Goal: Information Seeking & Learning: Learn about a topic

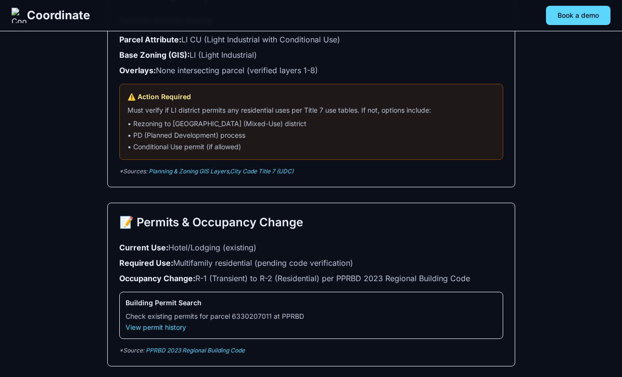
scroll to position [673, 0]
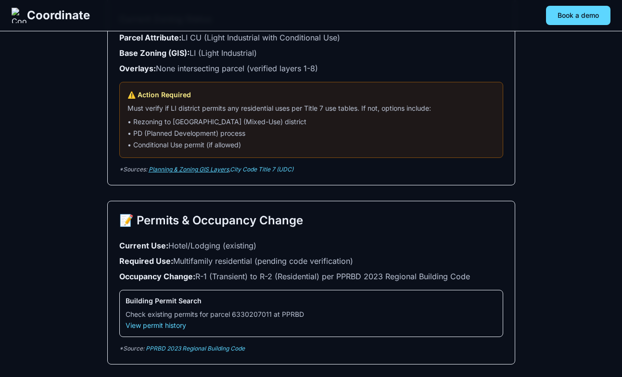
click at [176, 171] on link "Planning & Zoning GIS Layers" at bounding box center [189, 168] width 80 height 7
click at [260, 164] on div "🗺️ Zoning Analysis Current Zoning Status Parcel Attribute: LI CU (Light Industr…" at bounding box center [311, 80] width 408 height 212
click at [260, 170] on link "City Code Title 7 (UDC)" at bounding box center [261, 168] width 63 height 7
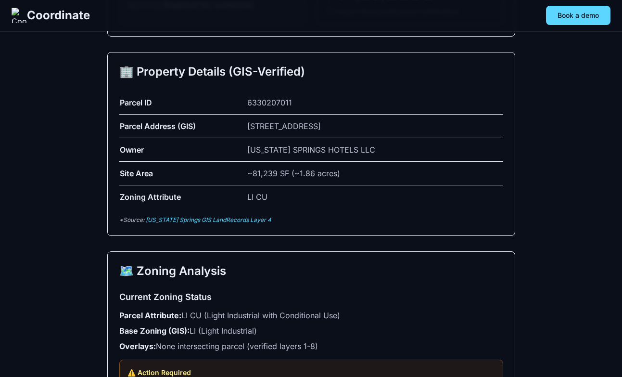
scroll to position [0, 0]
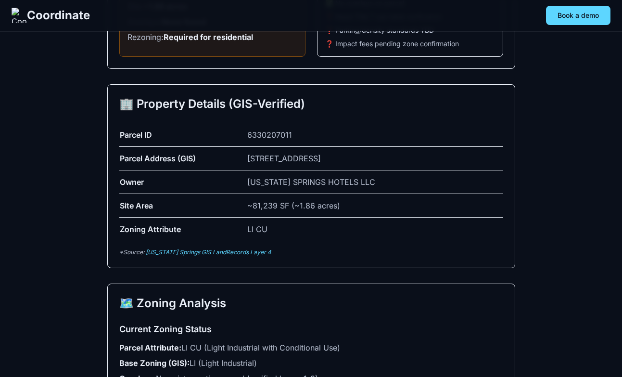
scroll to position [364, 0]
click at [221, 257] on div "🏢 Property Details (GIS-Verified) Parcel ID 6330207011 Parcel Address (GIS) [ST…" at bounding box center [311, 176] width 408 height 184
click at [219, 248] on link "[US_STATE] Springs GIS LandRecords Layer 4" at bounding box center [209, 251] width 126 height 7
drag, startPoint x: 275, startPoint y: 254, endPoint x: 146, endPoint y: 254, distance: 128.9
click at [146, 254] on p "*Source: Colorado Springs GIS LandRecords Layer 4" at bounding box center [311, 252] width 384 height 8
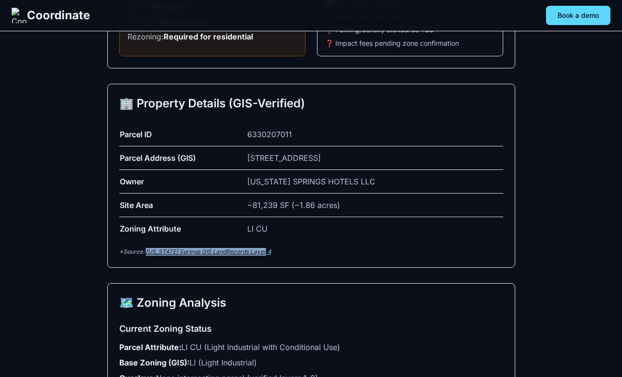
copy link "Colorado Springs GIS LandRecords Layer 4"
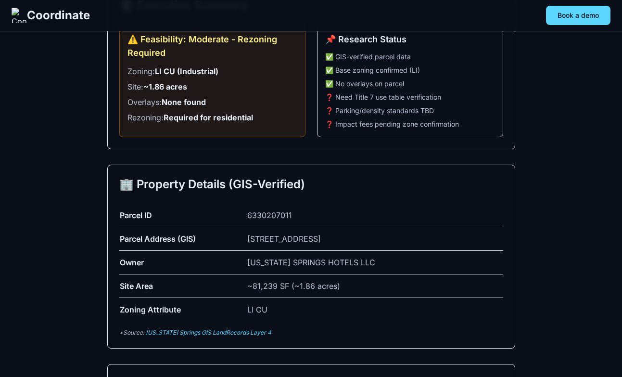
scroll to position [297, 0]
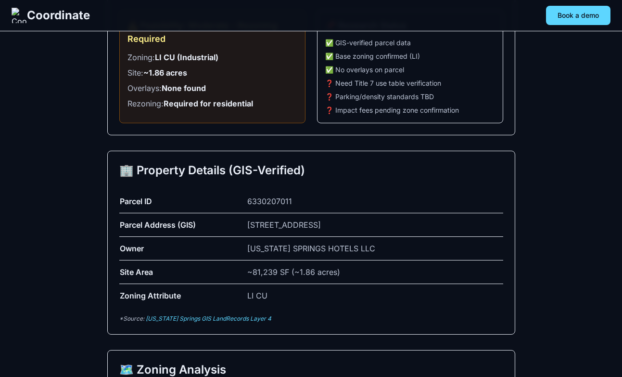
click at [184, 326] on div "🏢 Property Details (GIS-Verified) Parcel ID 6330207011 Parcel Address (GIS) [ST…" at bounding box center [311, 243] width 408 height 184
click at [184, 324] on div "🏢 Property Details (GIS-Verified) Parcel ID 6330207011 Parcel Address (GIS) [ST…" at bounding box center [311, 243] width 408 height 184
click at [184, 318] on link "[US_STATE] Springs GIS LandRecords Layer 4" at bounding box center [209, 318] width 126 height 7
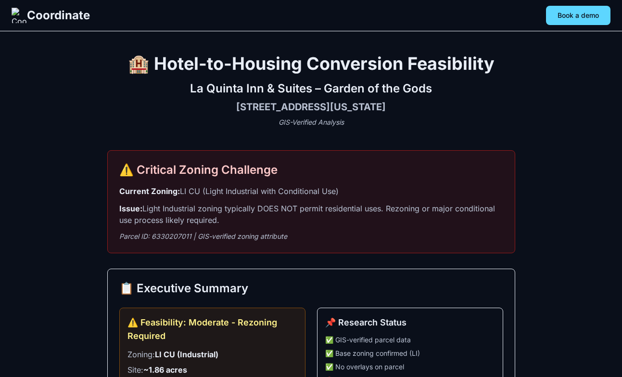
scroll to position [297, 0]
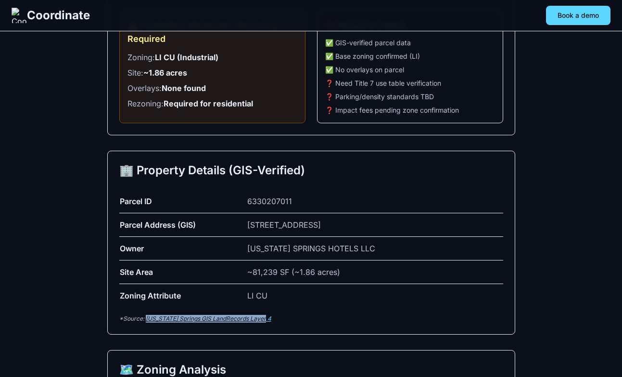
drag, startPoint x: 279, startPoint y: 322, endPoint x: 145, endPoint y: 320, distance: 133.7
click at [145, 320] on p "*Source: Colorado Springs GIS LandRecords Layer 4" at bounding box center [311, 319] width 384 height 8
copy link "Colorado Springs GIS LandRecords Layer 4"
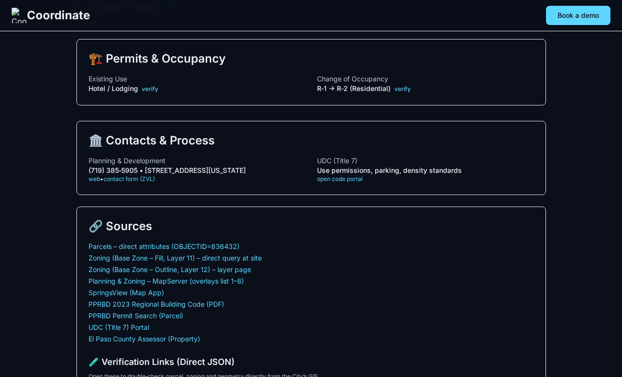
click at [467, 27] on nav "Coordinate Book a demo" at bounding box center [311, 15] width 622 height 31
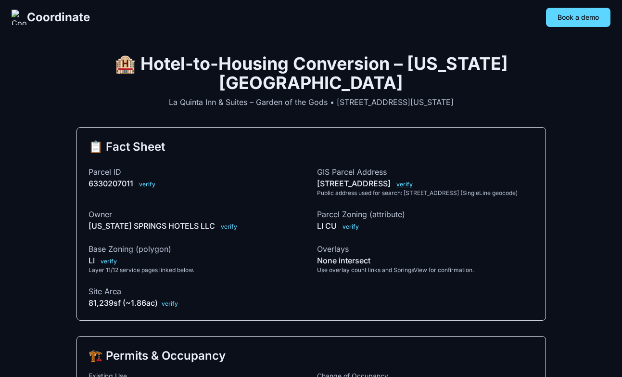
click at [413, 180] on link "verify" at bounding box center [404, 183] width 16 height 7
click at [354, 223] on link "verify" at bounding box center [351, 226] width 16 height 7
click at [110, 257] on link "verify" at bounding box center [109, 260] width 16 height 7
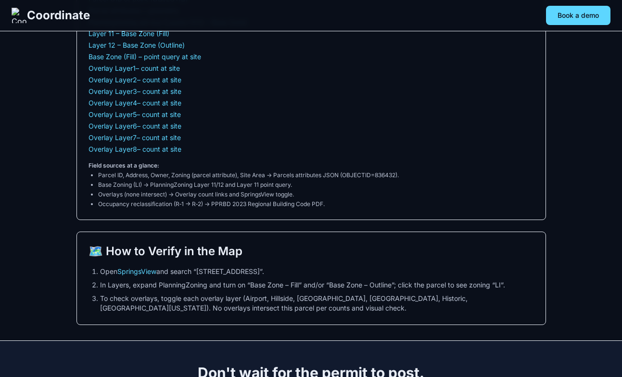
scroll to position [699, 0]
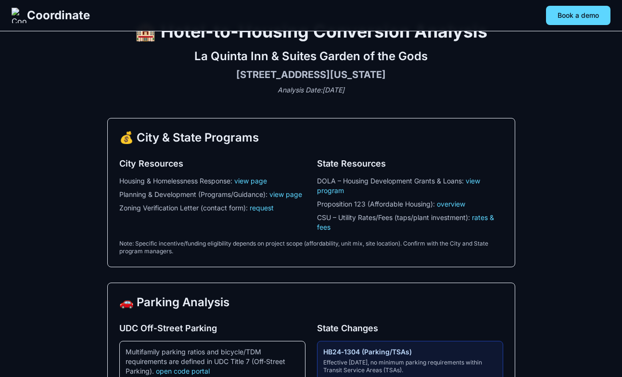
scroll to position [0, 0]
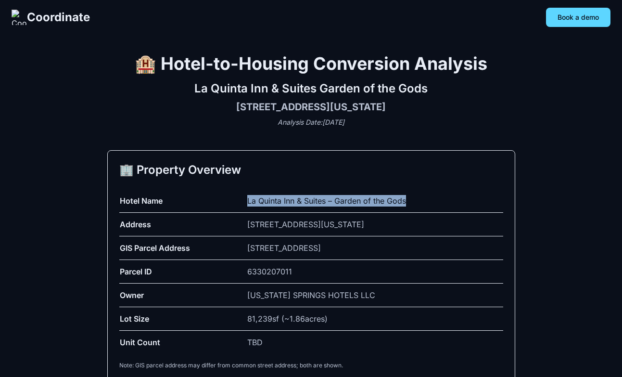
drag, startPoint x: 431, startPoint y: 192, endPoint x: 417, endPoint y: 210, distance: 22.2
click at [417, 210] on td "La Quinta Inn & Suites – Garden of the Gods" at bounding box center [375, 201] width 256 height 24
copy td "La Quinta Inn & Suites – Garden of the Gods"
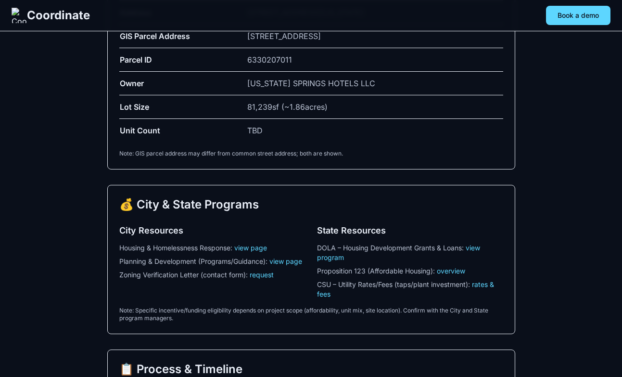
scroll to position [413, 0]
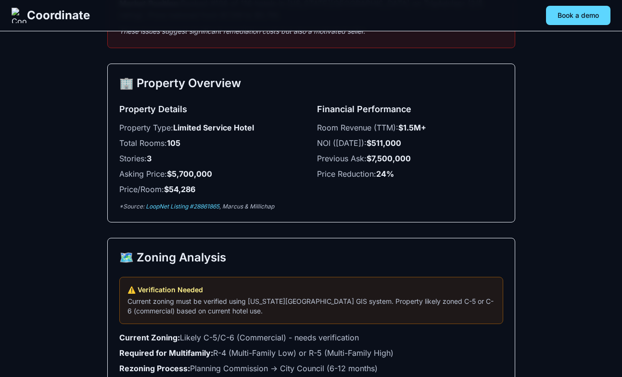
scroll to position [413, 0]
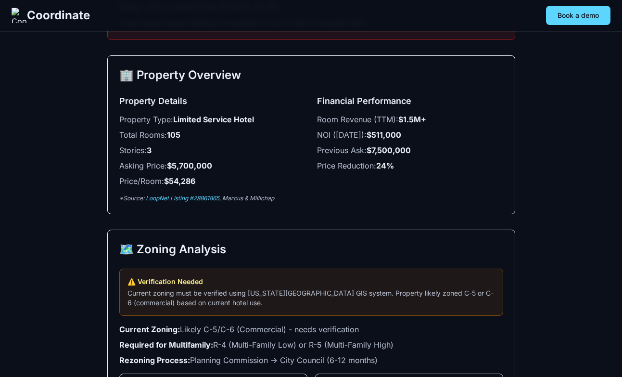
click at [203, 198] on link "LoopNet Listing #28861865" at bounding box center [183, 197] width 74 height 7
click at [216, 198] on link "LoopNet Listing #28861865" at bounding box center [183, 197] width 74 height 7
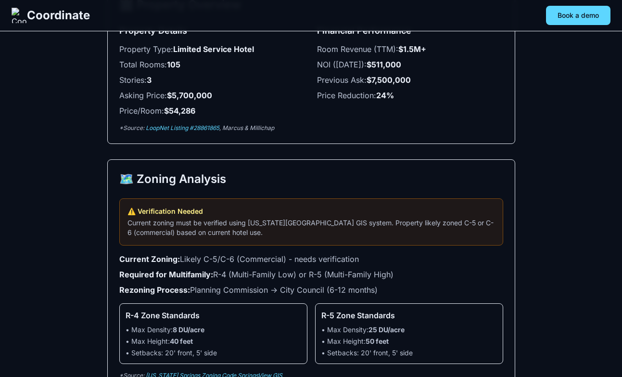
scroll to position [504, 0]
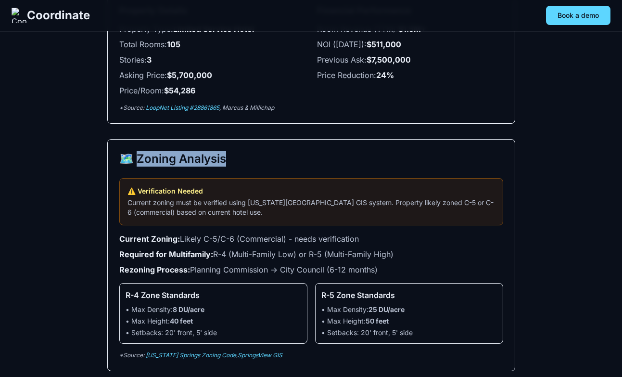
drag, startPoint x: 237, startPoint y: 160, endPoint x: 132, endPoint y: 160, distance: 104.4
click at [132, 160] on h2 "🗺️ Zoning Analysis" at bounding box center [311, 158] width 384 height 15
copy h2 "oning Analysis"
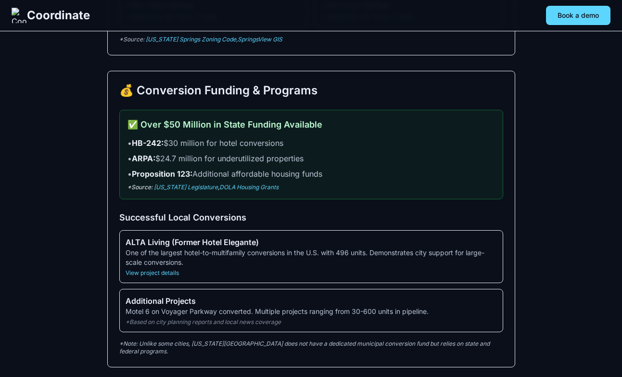
scroll to position [820, 0]
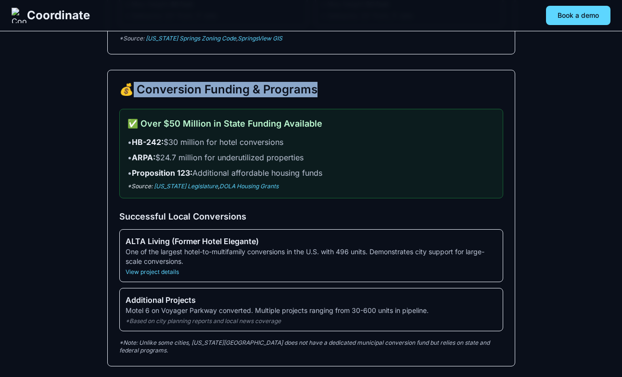
drag, startPoint x: 317, startPoint y: 90, endPoint x: 131, endPoint y: 94, distance: 186.7
click at [131, 94] on h2 "💰 Conversion Funding & Programs" at bounding box center [311, 89] width 384 height 15
copy h2 "Conversion Funding & Programs"
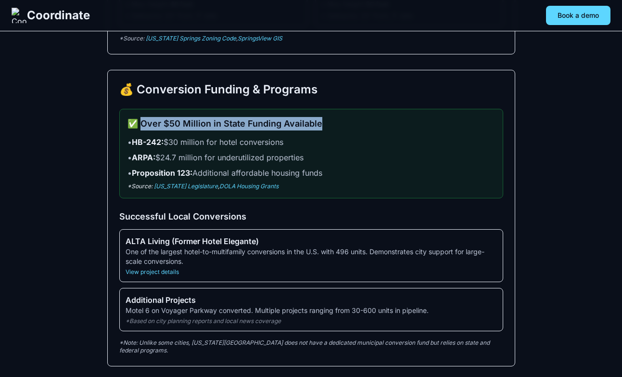
drag, startPoint x: 324, startPoint y: 121, endPoint x: 138, endPoint y: 122, distance: 186.2
click at [138, 122] on h3 "✅ Over $50 Million in State Funding Available" at bounding box center [311, 123] width 368 height 13
copy h3 "Over $50 Million in State Funding Available"
click at [182, 189] on link "Colorado Legislature" at bounding box center [186, 185] width 64 height 7
click at [252, 188] on link "DOLA Housing Grants" at bounding box center [248, 185] width 59 height 7
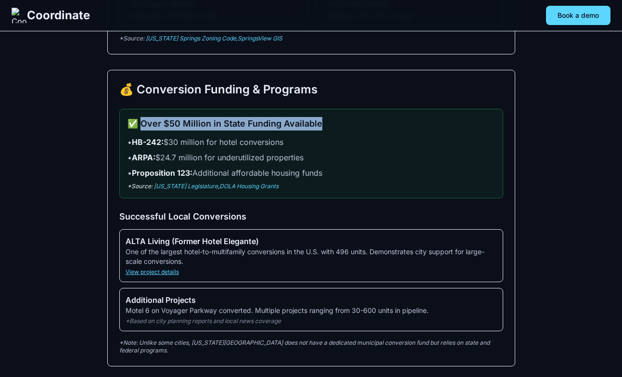
click at [157, 274] on link "View project details" at bounding box center [152, 271] width 53 height 7
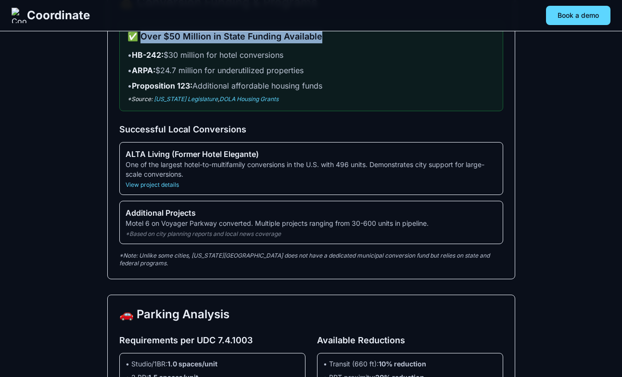
scroll to position [909, 0]
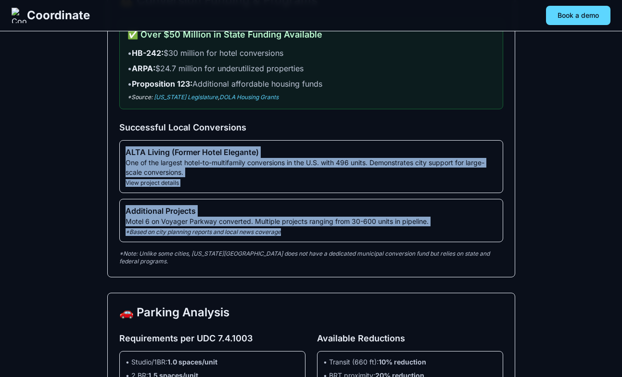
drag, startPoint x: 293, startPoint y: 228, endPoint x: 125, endPoint y: 148, distance: 187.0
click at [125, 148] on div "ALTA Living (Former Hotel Elegante) One of the largest hotel-to-multifamily con…" at bounding box center [311, 191] width 384 height 102
copy div "ALTA Living (Former Hotel Elegante) One of the largest hotel-to-multifamily con…"
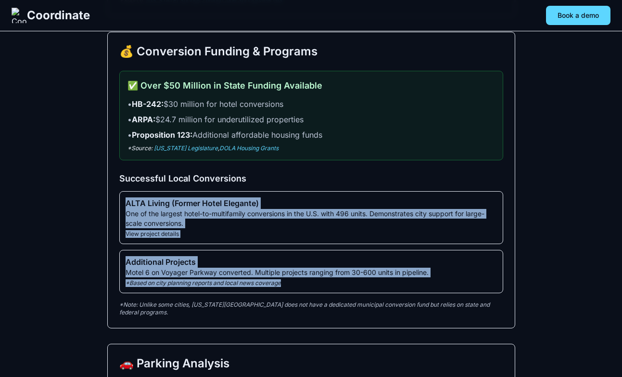
scroll to position [782, 0]
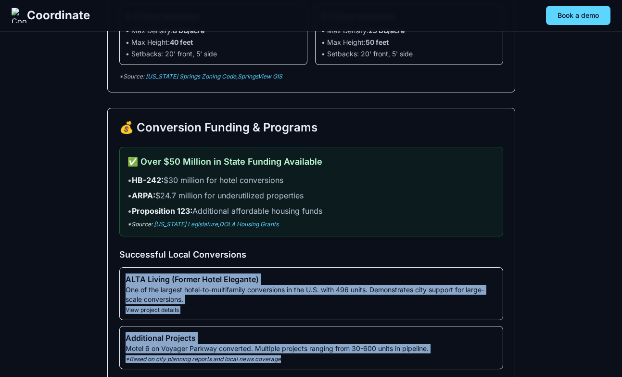
click at [431, 139] on div "💰 Conversion Funding & Programs ✅ Over $50 Million in State Funding Available •…" at bounding box center [311, 256] width 408 height 296
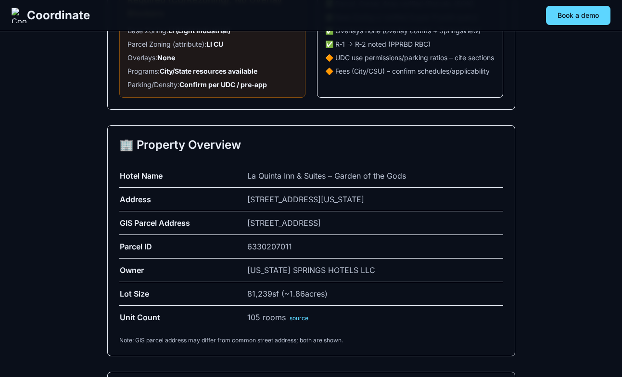
scroll to position [250, 0]
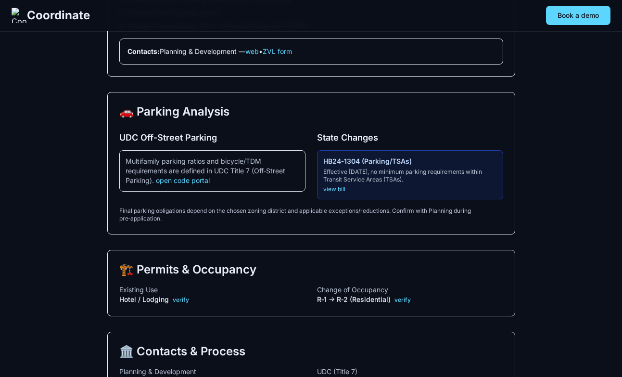
scroll to position [1205, 0]
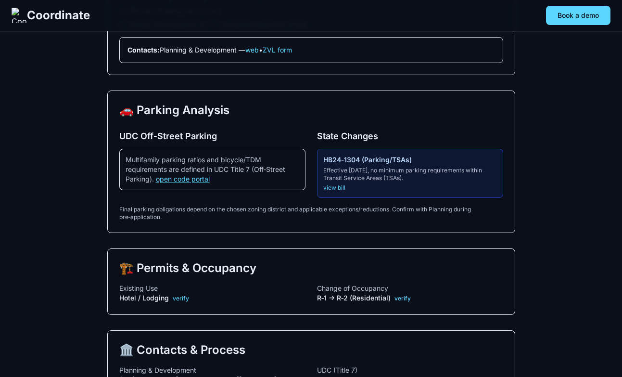
click at [178, 181] on link "open code portal" at bounding box center [183, 179] width 54 height 8
click at [343, 186] on link "view bill" at bounding box center [334, 187] width 22 height 7
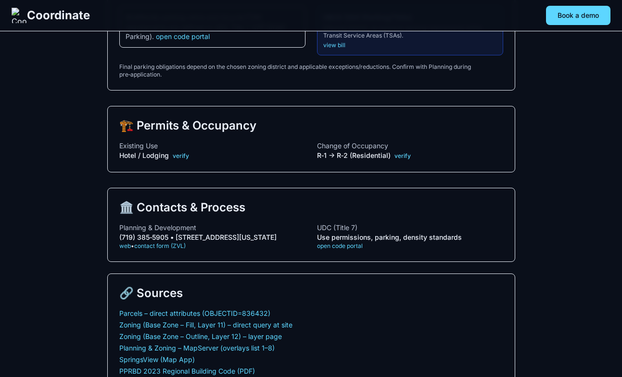
scroll to position [1349, 0]
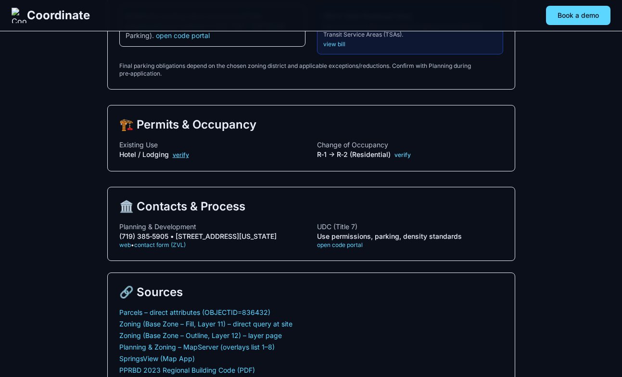
click at [186, 153] on link "verify" at bounding box center [181, 154] width 16 height 7
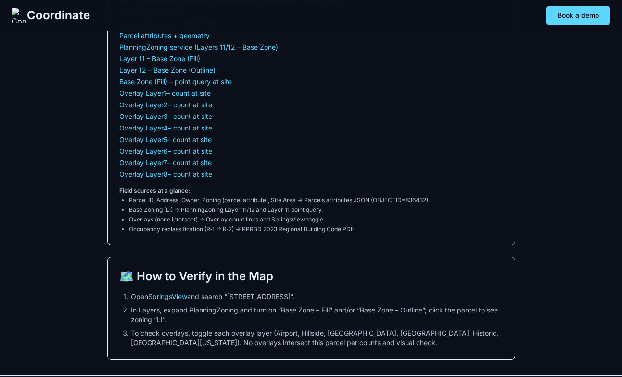
scroll to position [1961, 0]
